Goal: Information Seeking & Learning: Learn about a topic

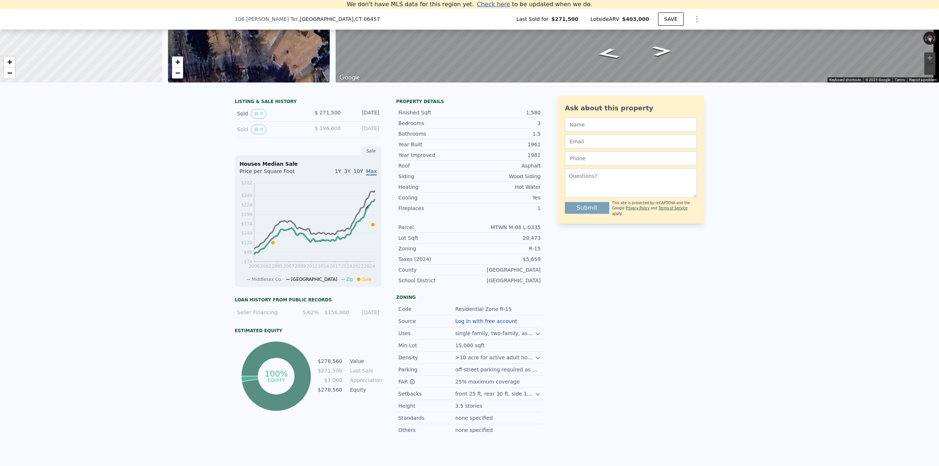
scroll to position [114, 0]
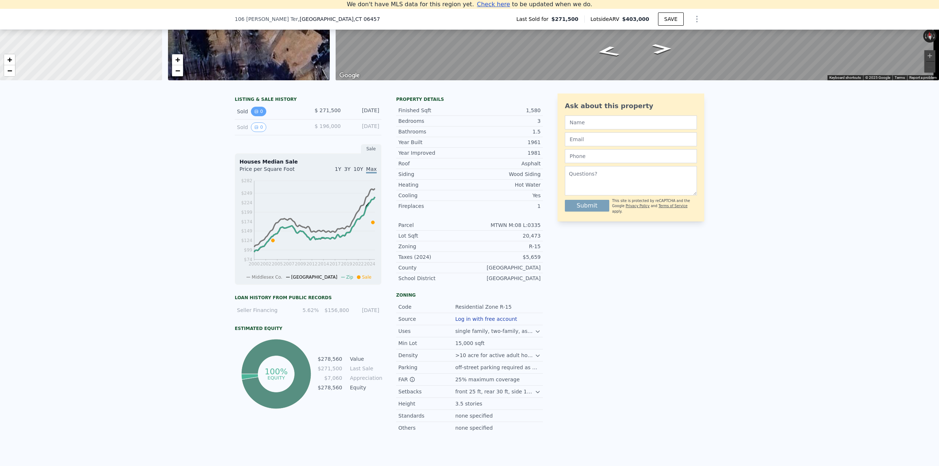
click at [255, 113] on icon "View historical data" at bounding box center [256, 111] width 3 height 3
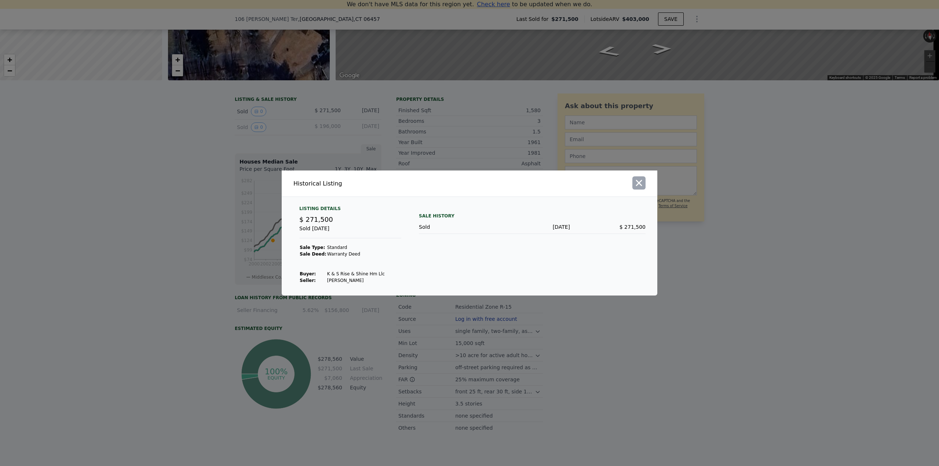
click at [642, 183] on icon "button" at bounding box center [639, 183] width 10 height 10
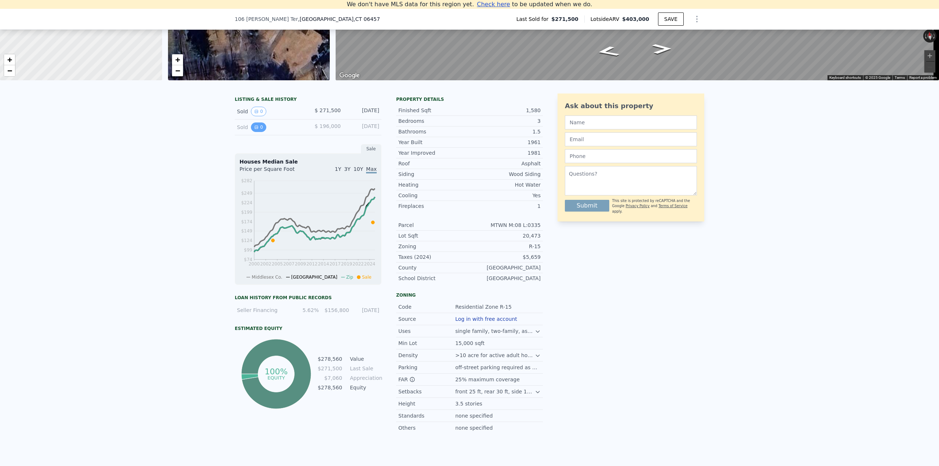
click at [258, 132] on button "0" at bounding box center [258, 127] width 15 height 10
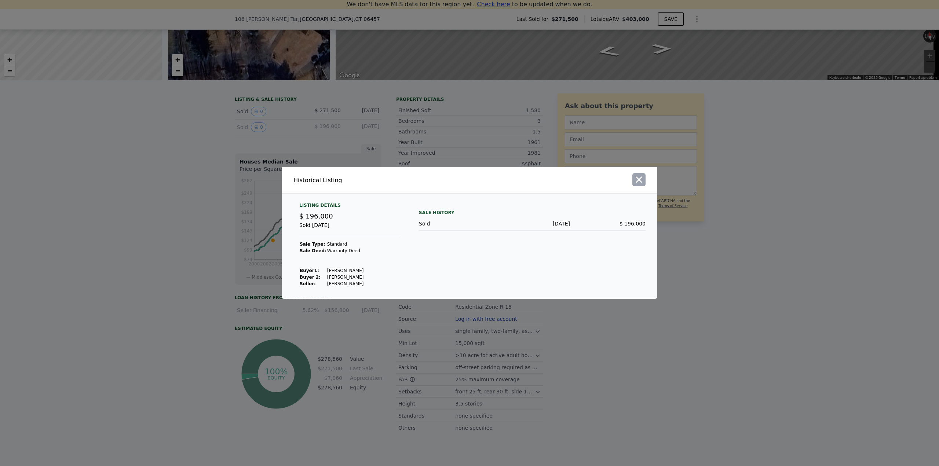
click at [636, 177] on icon "button" at bounding box center [639, 180] width 6 height 6
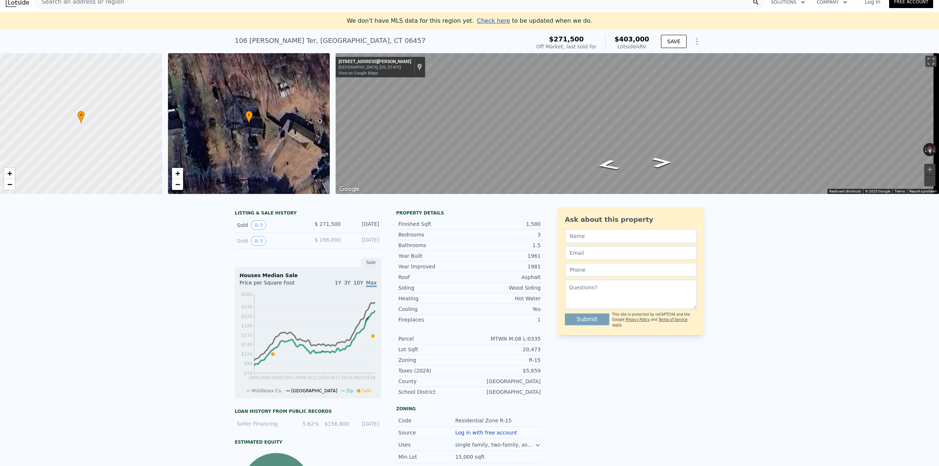
scroll to position [0, 0]
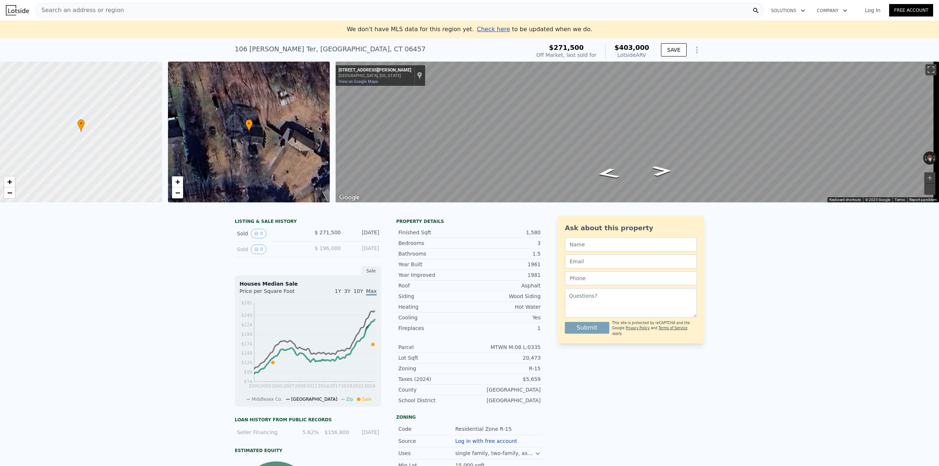
click at [109, 9] on span "Search an address or region" at bounding box center [80, 10] width 88 height 9
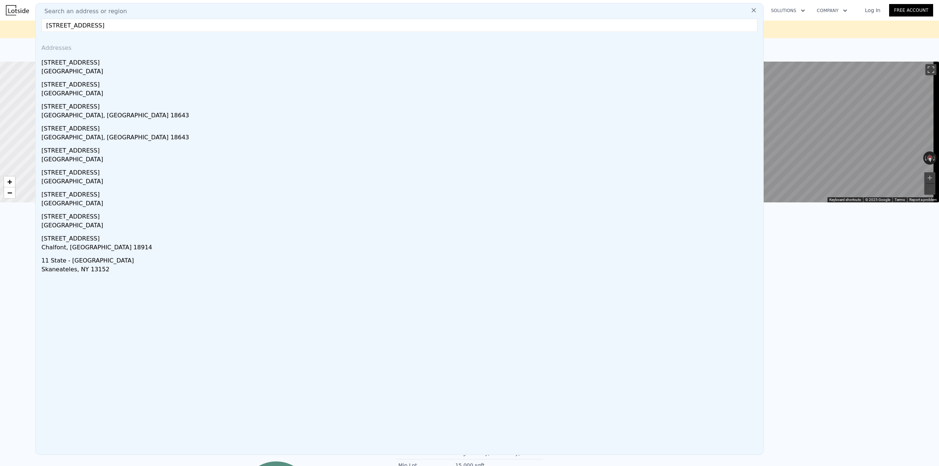
click at [53, 26] on input "[STREET_ADDRESS]" at bounding box center [399, 25] width 716 height 13
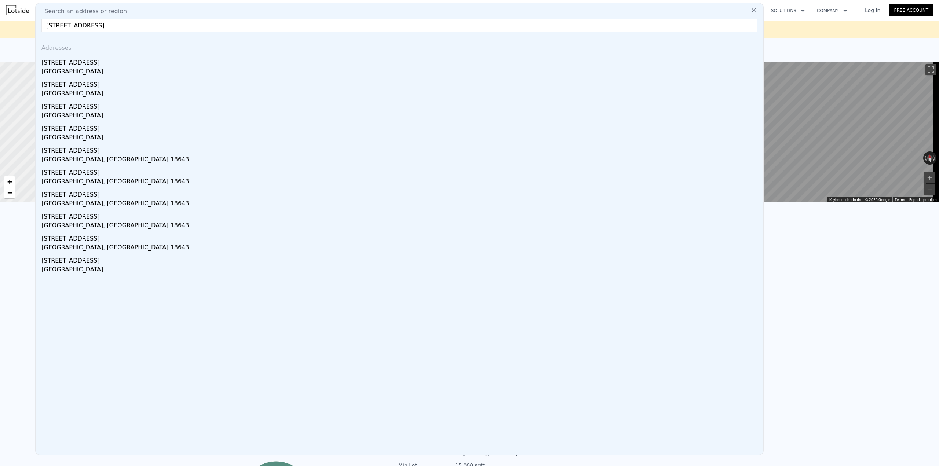
click at [107, 26] on input "[STREET_ADDRESS]" at bounding box center [399, 25] width 716 height 13
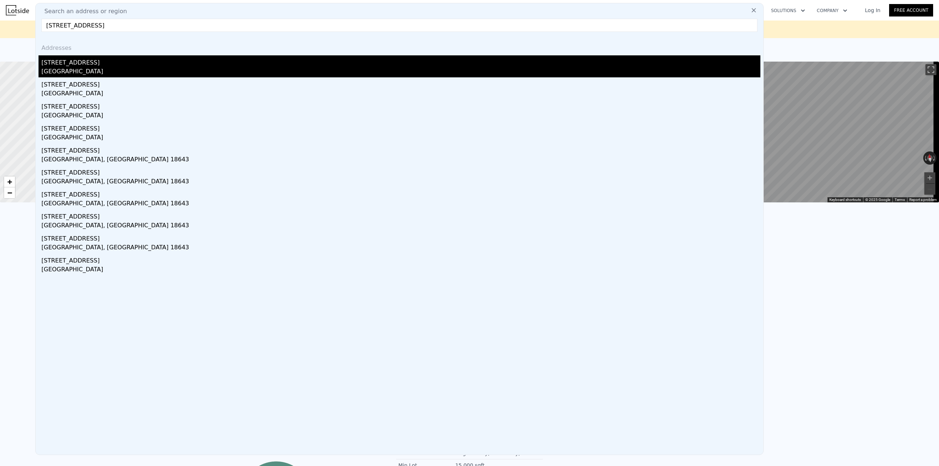
type input "[STREET_ADDRESS]"
click at [96, 58] on div "[STREET_ADDRESS]" at bounding box center [400, 61] width 719 height 12
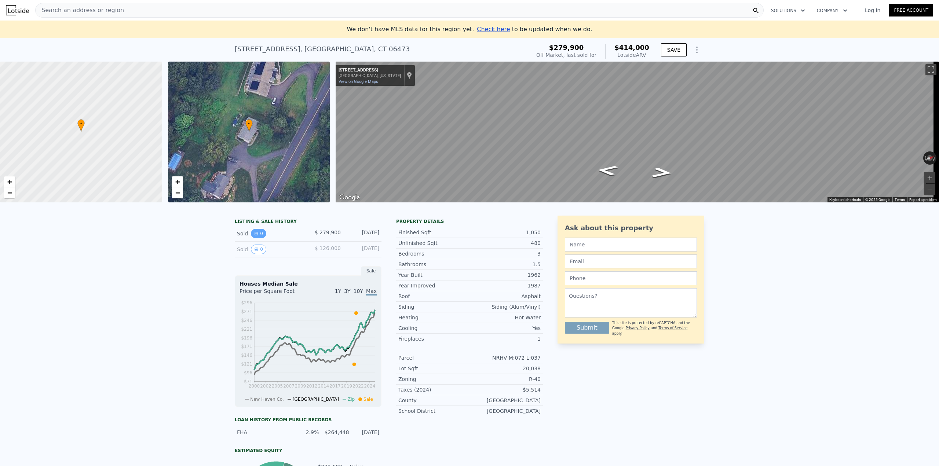
click at [257, 238] on button "0" at bounding box center [258, 234] width 15 height 10
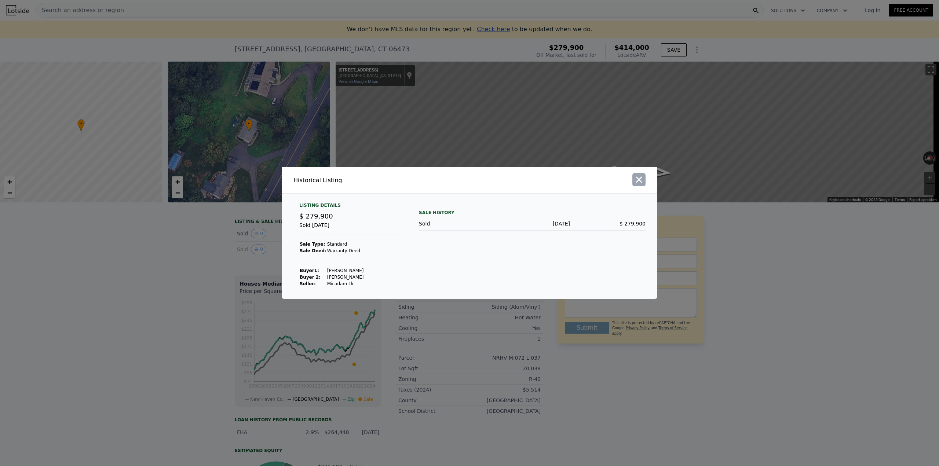
click at [637, 182] on icon "button" at bounding box center [639, 180] width 6 height 6
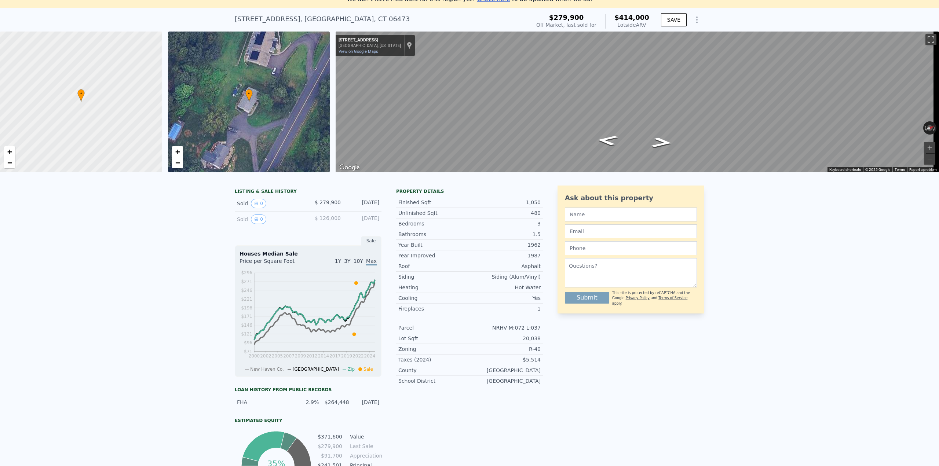
scroll to position [53, 0]
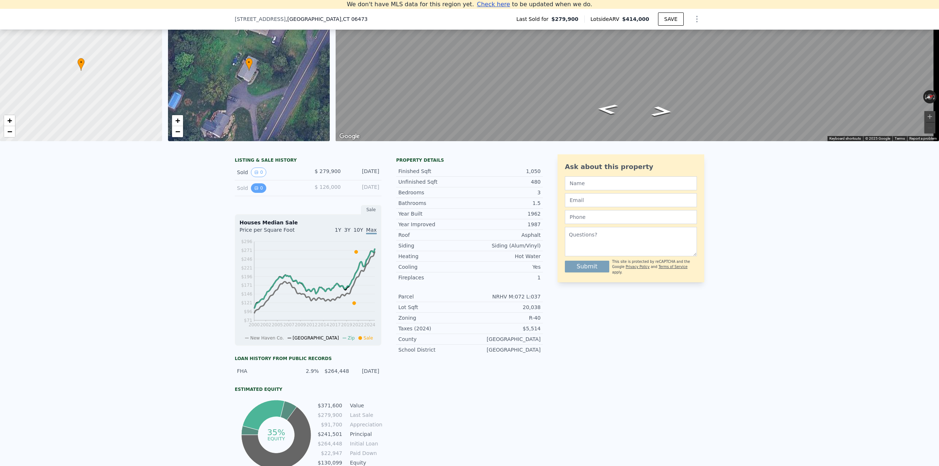
click at [251, 193] on button "0" at bounding box center [258, 188] width 15 height 10
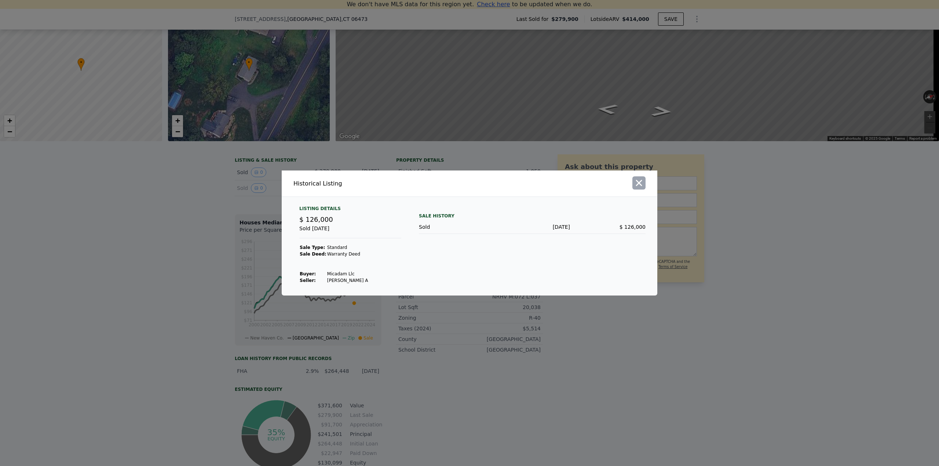
click at [644, 184] on icon "button" at bounding box center [639, 183] width 10 height 10
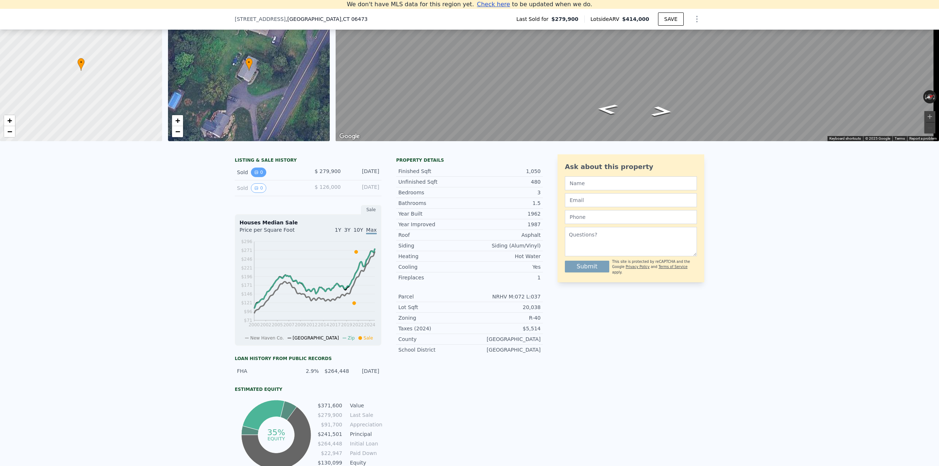
click at [255, 177] on button "0" at bounding box center [258, 173] width 15 height 10
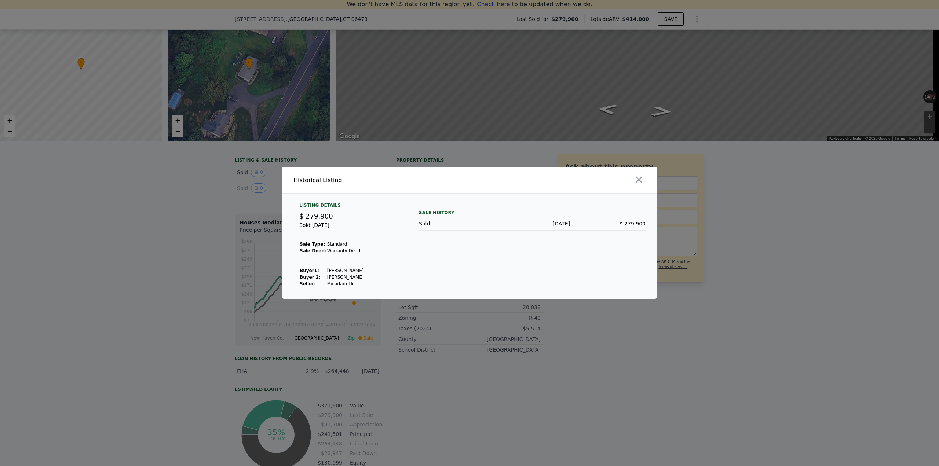
click at [229, 233] on div at bounding box center [469, 233] width 939 height 466
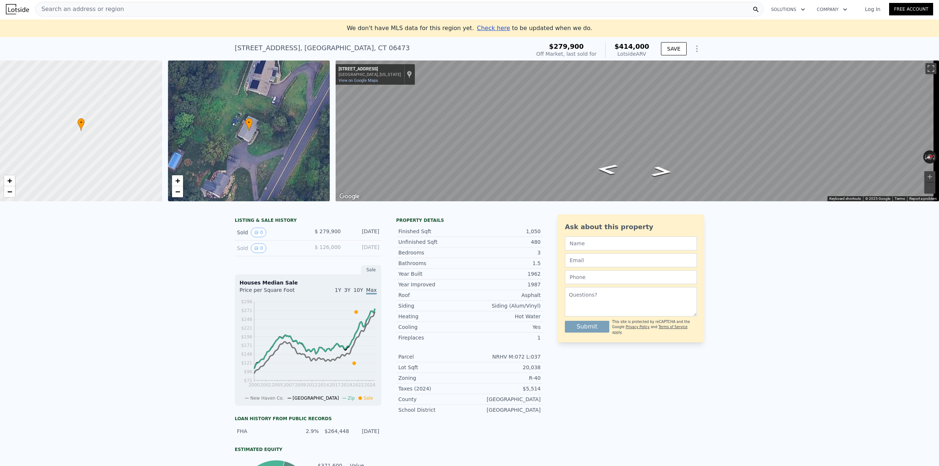
scroll to position [0, 0]
click at [69, 11] on span "Search an address or region" at bounding box center [80, 10] width 88 height 9
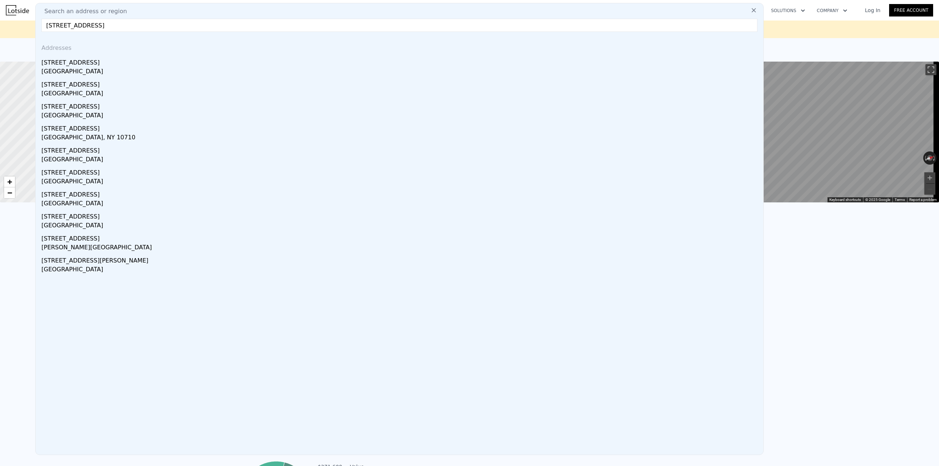
click at [114, 31] on input "[STREET_ADDRESS]" at bounding box center [399, 25] width 716 height 13
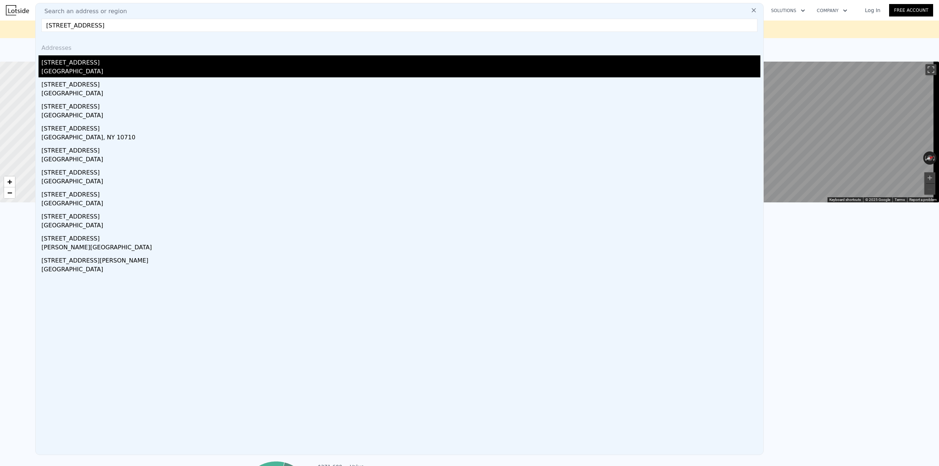
type input "[STREET_ADDRESS]"
click at [138, 68] on div "[GEOGRAPHIC_DATA]" at bounding box center [400, 72] width 719 height 10
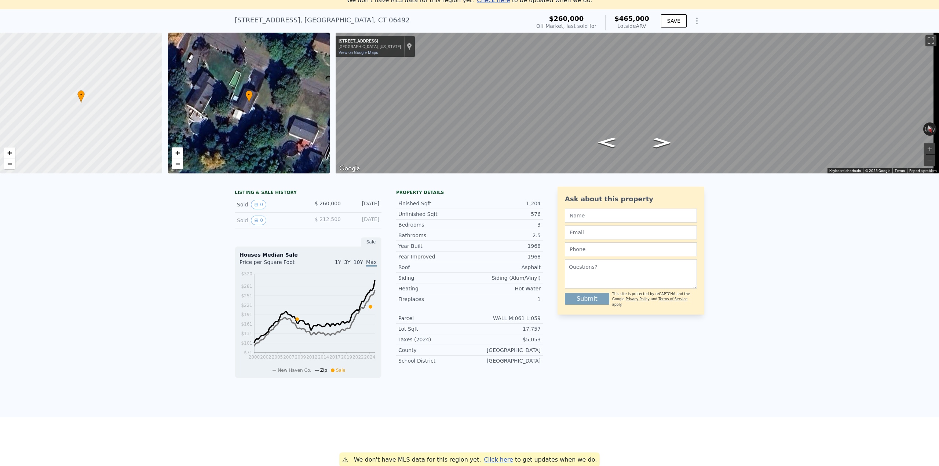
scroll to position [114, 0]
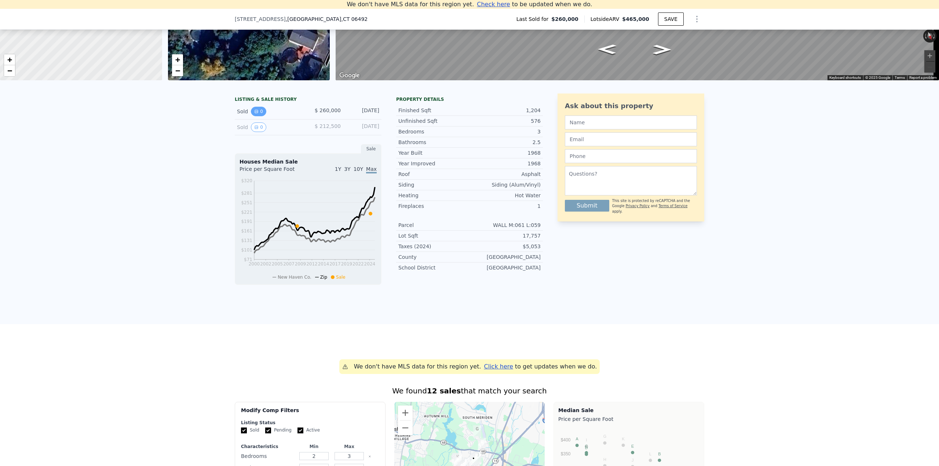
click at [255, 116] on button "0" at bounding box center [258, 112] width 15 height 10
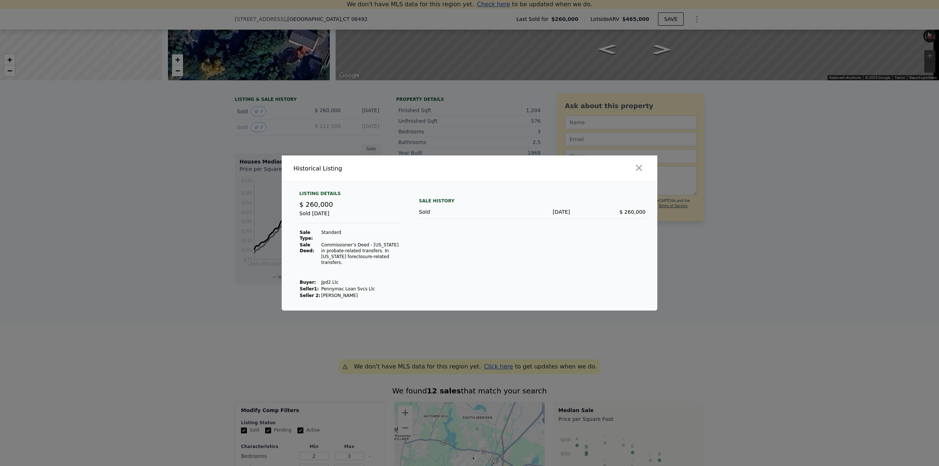
click at [192, 240] on div at bounding box center [469, 233] width 939 height 466
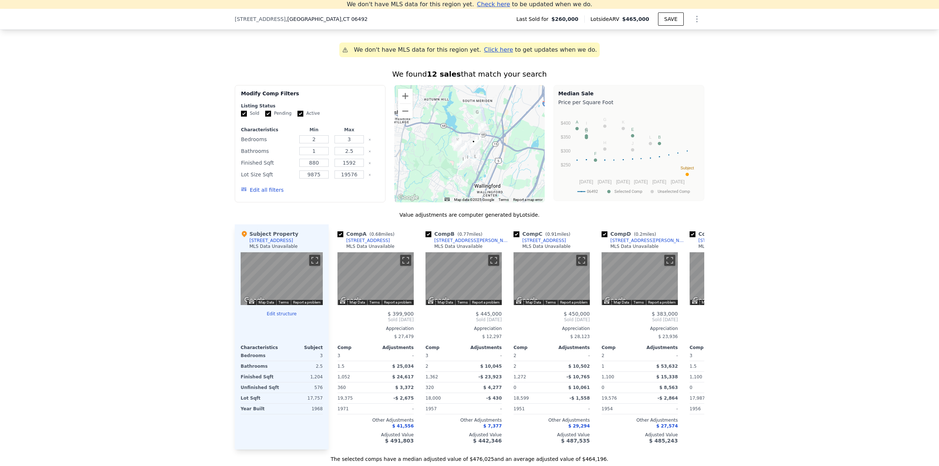
scroll to position [0, 0]
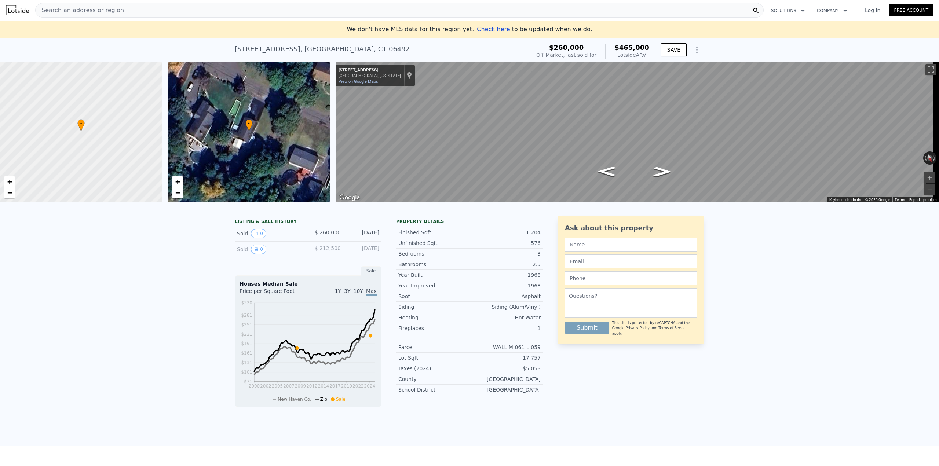
drag, startPoint x: 103, startPoint y: 342, endPoint x: 88, endPoint y: 124, distance: 218.3
